Goal: Navigation & Orientation: Find specific page/section

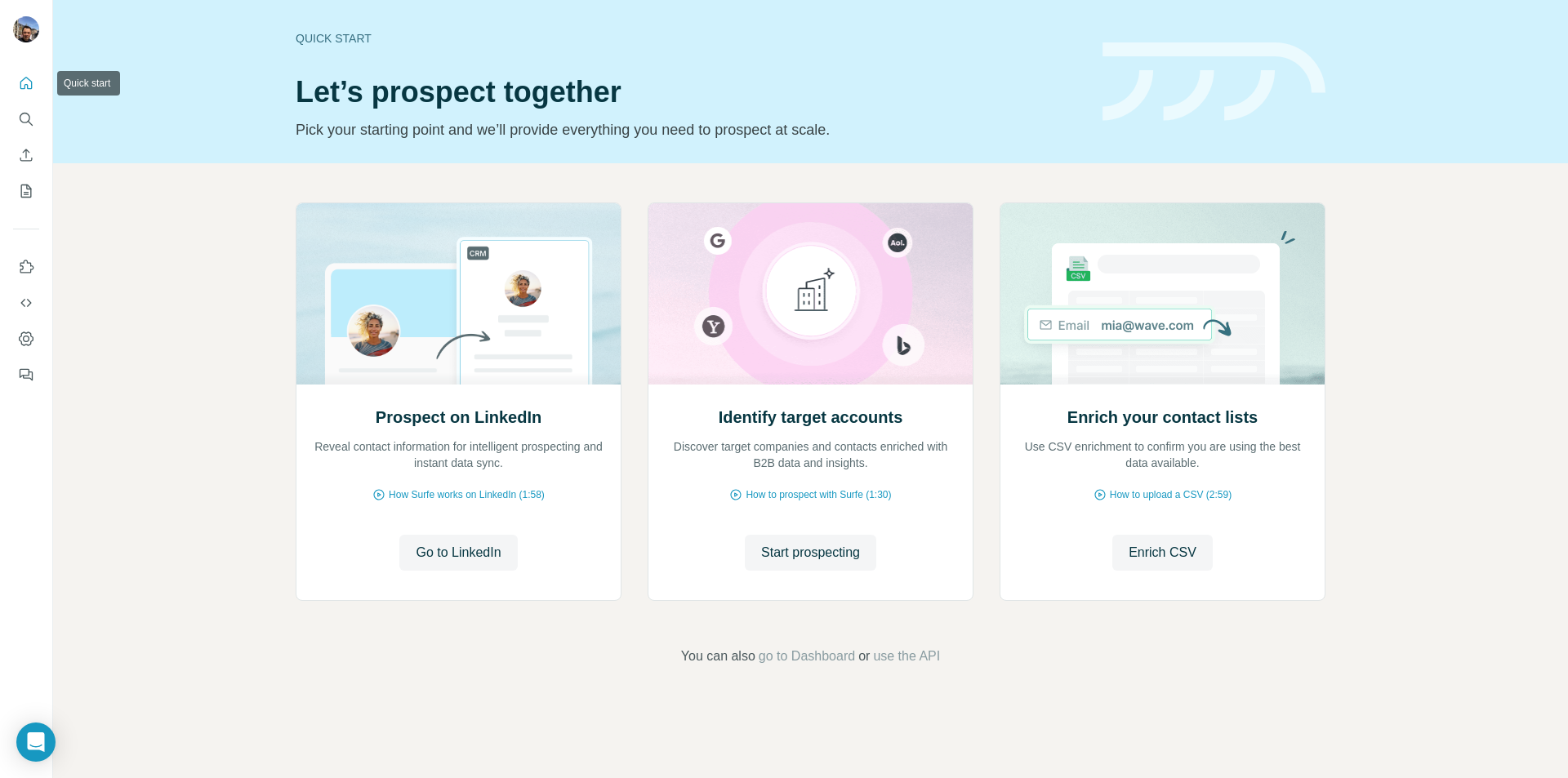
click at [28, 87] on icon "Quick start" at bounding box center [26, 82] width 12 height 12
click at [837, 658] on span "go to Dashboard" at bounding box center [806, 655] width 96 height 19
